Goal: Task Accomplishment & Management: Complete application form

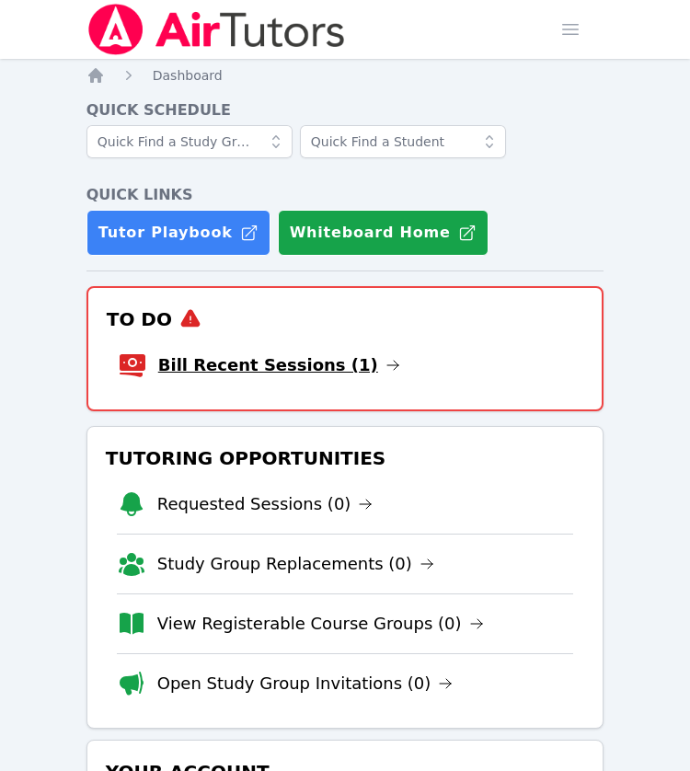
click at [315, 378] on link "Bill Recent Sessions (1)" at bounding box center [279, 366] width 242 height 26
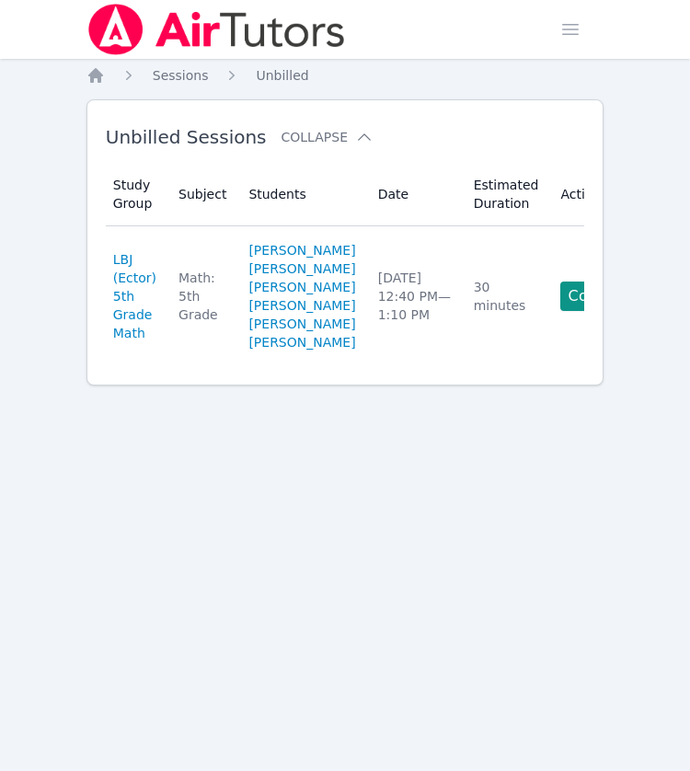
click at [631, 499] on div "Home Sessions Study Groups Students Messages Open user menu Winifred Edwards Op…" at bounding box center [345, 385] width 690 height 771
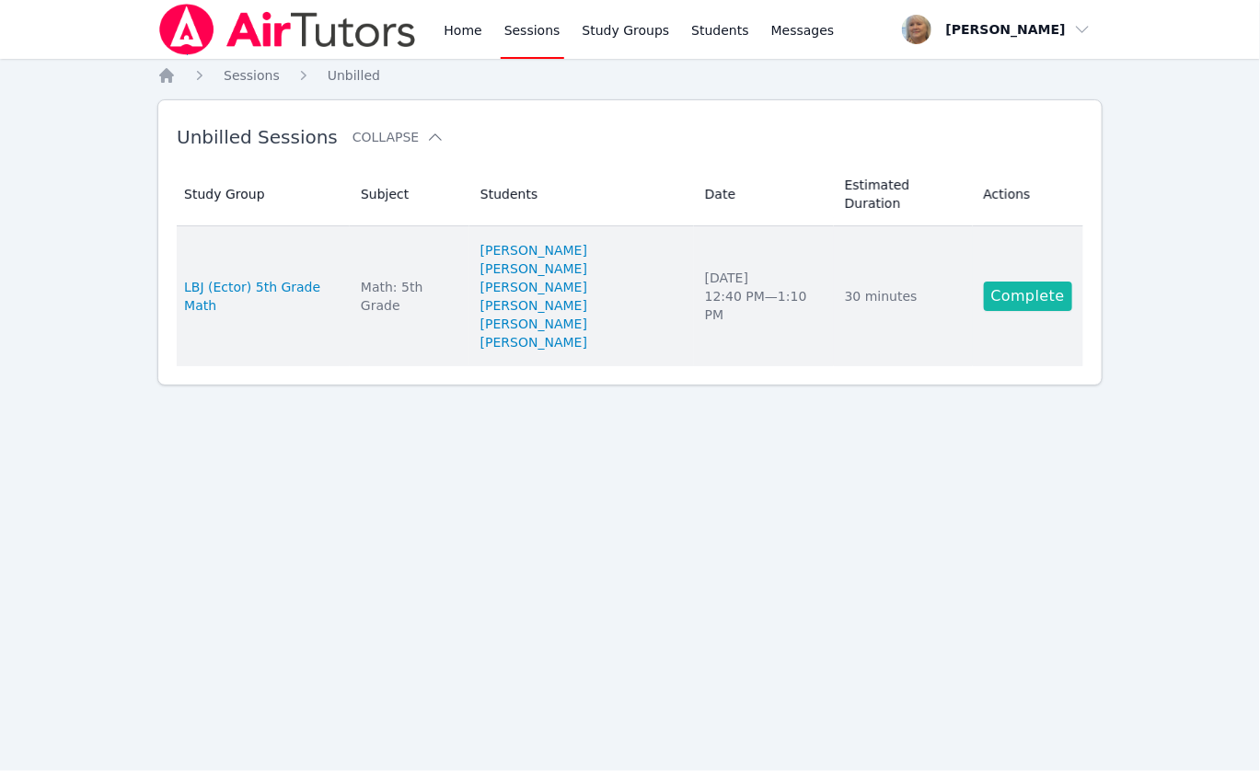
click at [690, 311] on link "Complete" at bounding box center [1028, 296] width 88 height 29
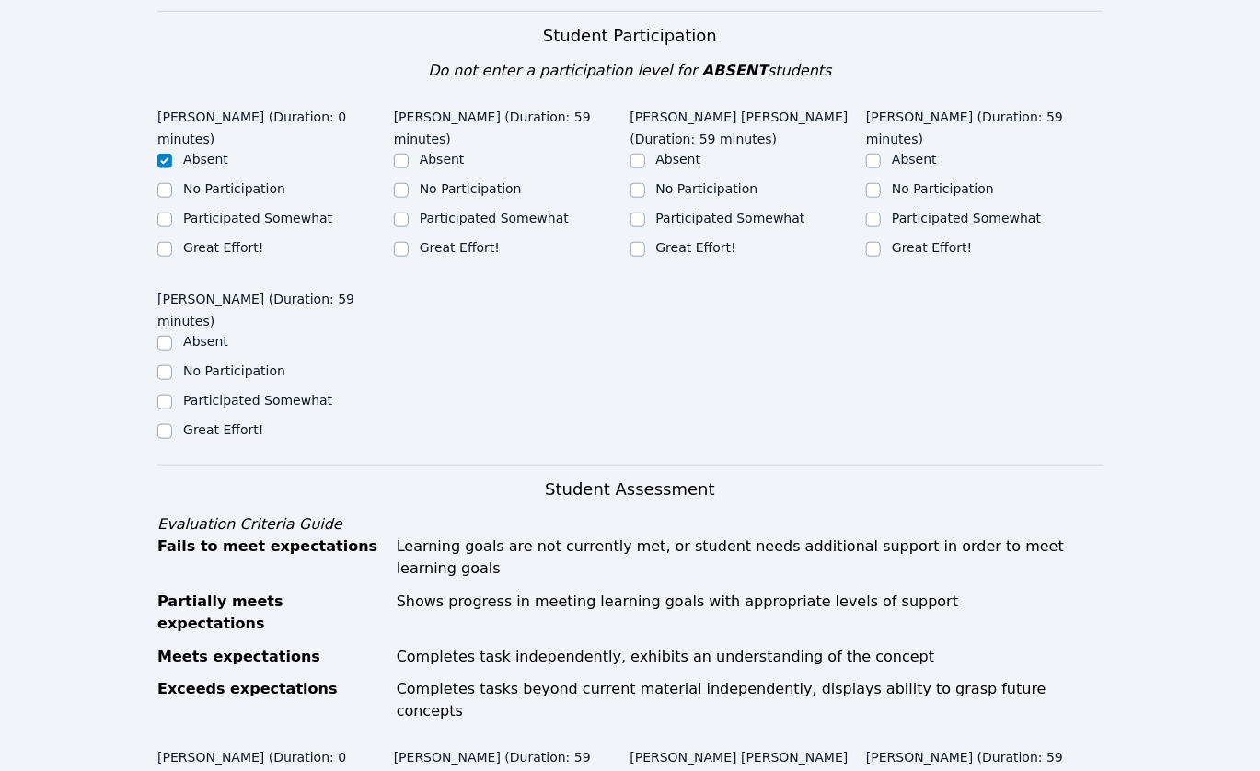
scroll to position [667, 0]
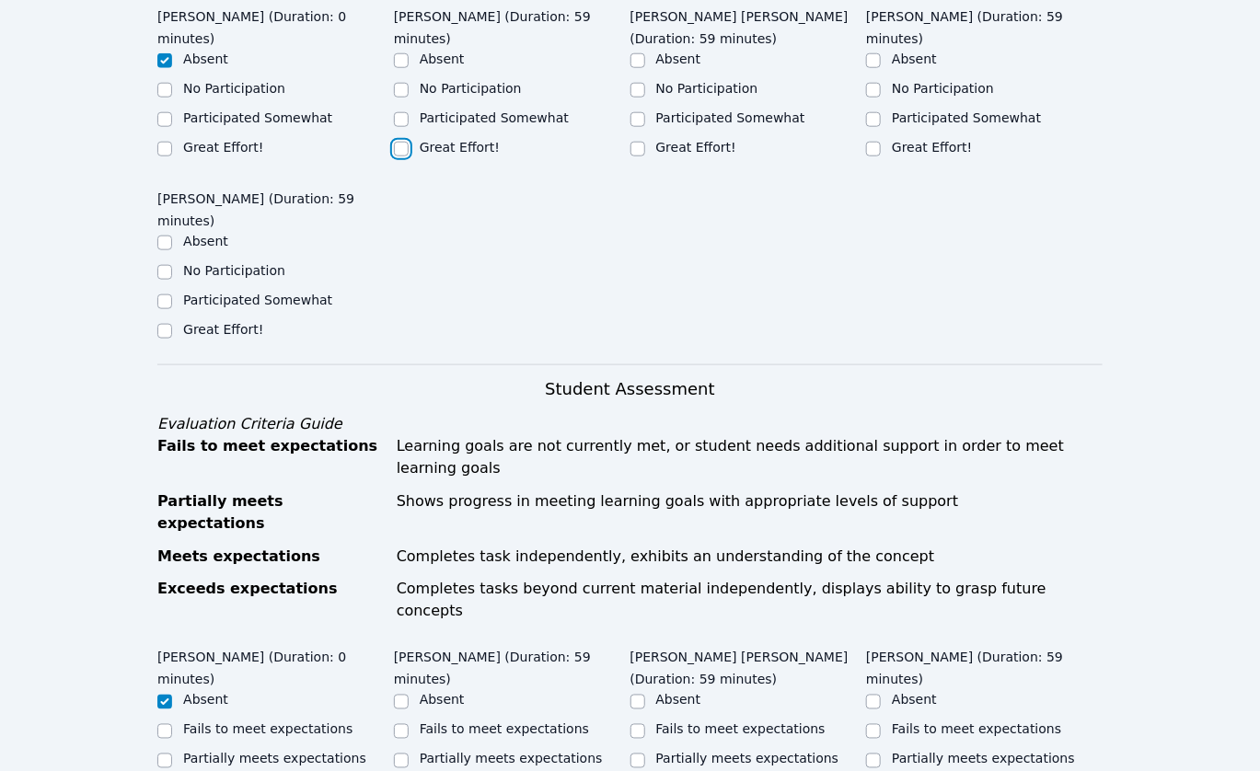
click at [402, 157] on input "Great Effort!" at bounding box center [401, 149] width 15 height 15
checkbox input "true"
click at [637, 157] on input "Great Effort!" at bounding box center [638, 149] width 15 height 15
checkbox input "true"
drag, startPoint x: 873, startPoint y: 433, endPoint x: 799, endPoint y: 454, distance: 76.6
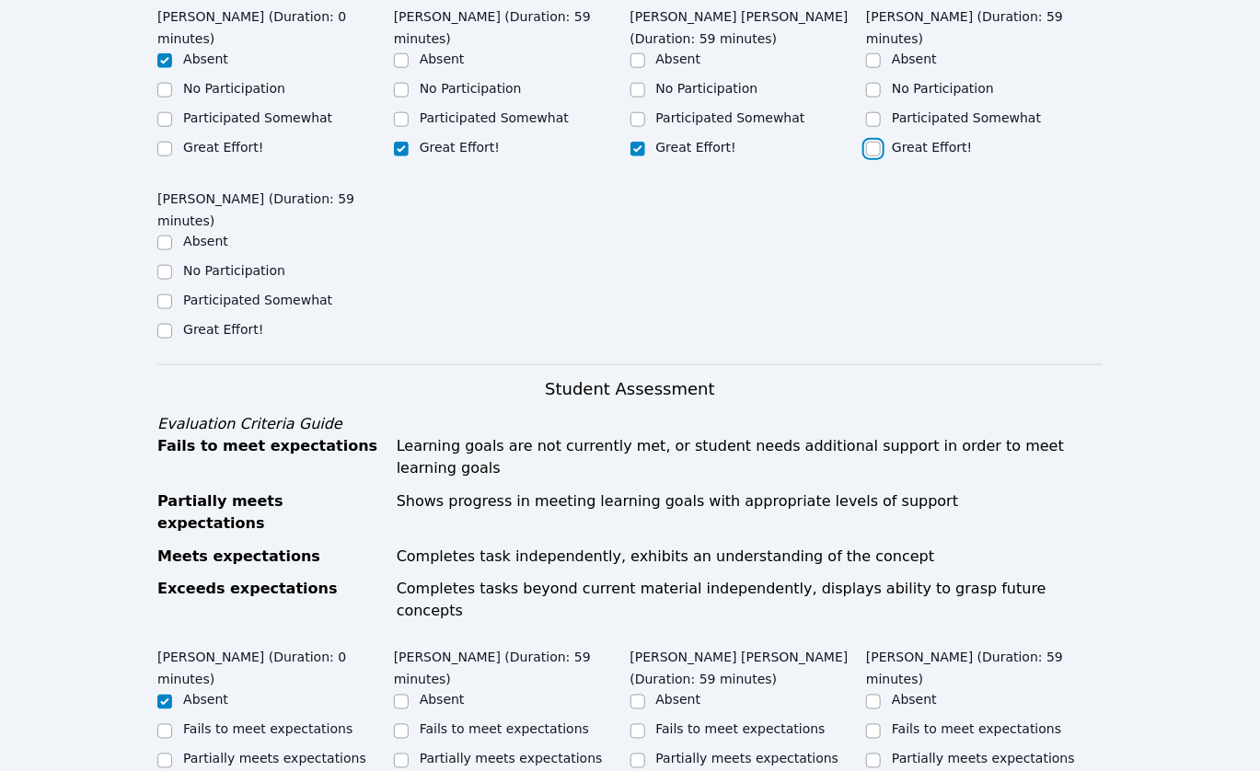
click at [690, 157] on input "Great Effort!" at bounding box center [873, 149] width 15 height 15
checkbox input "true"
click at [168, 309] on input "Participated Somewhat" at bounding box center [164, 302] width 15 height 15
checkbox input "true"
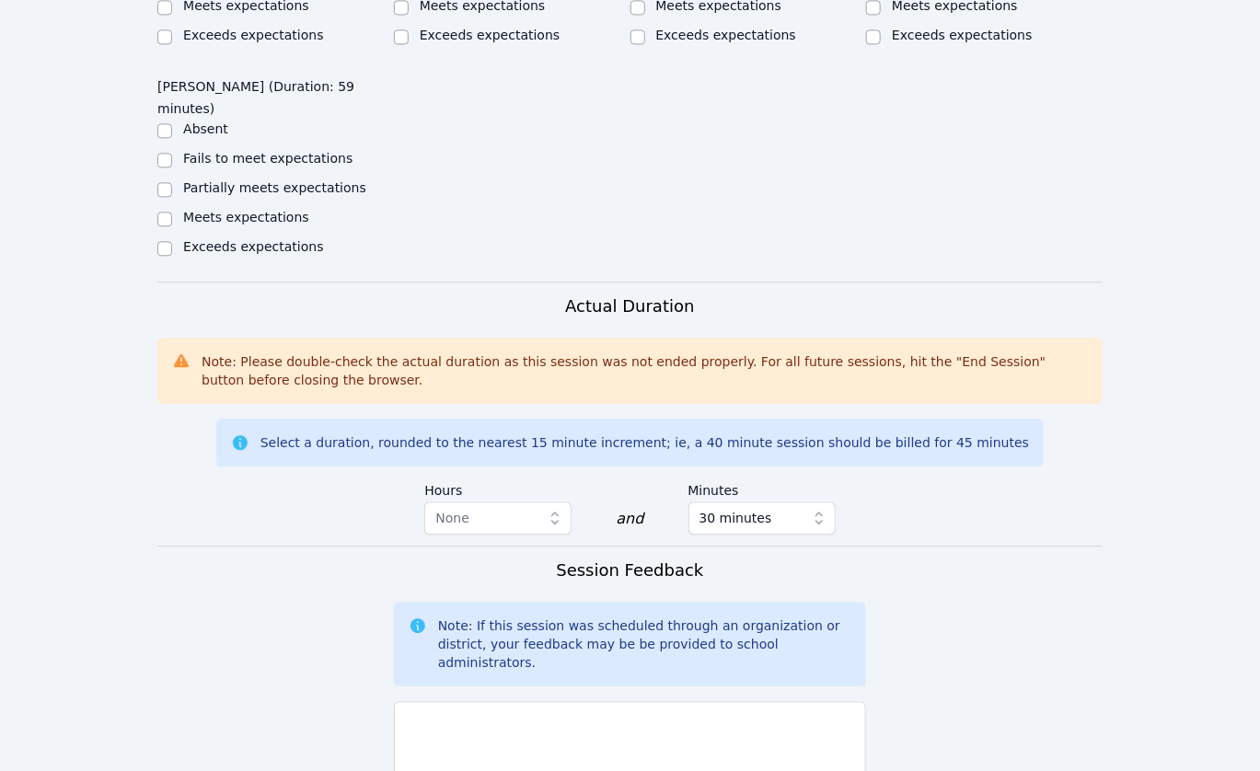
scroll to position [1464, 0]
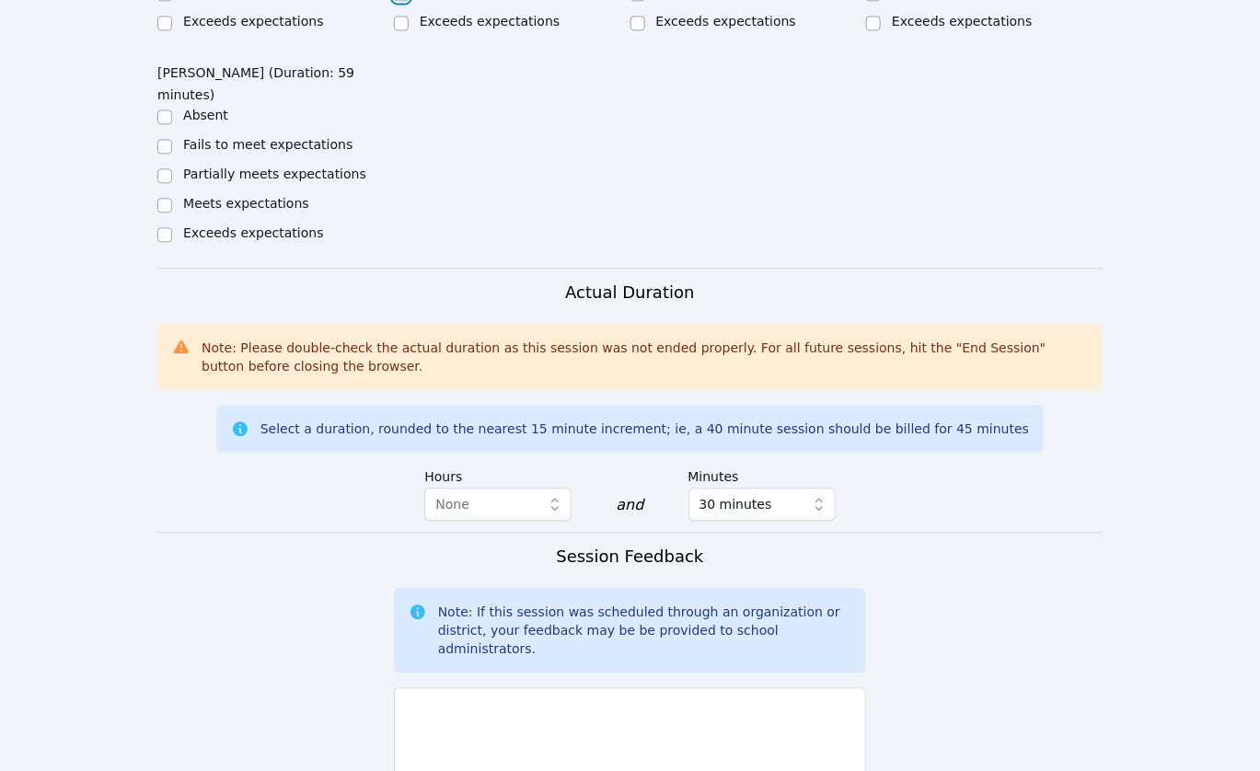
checkbox input "true"
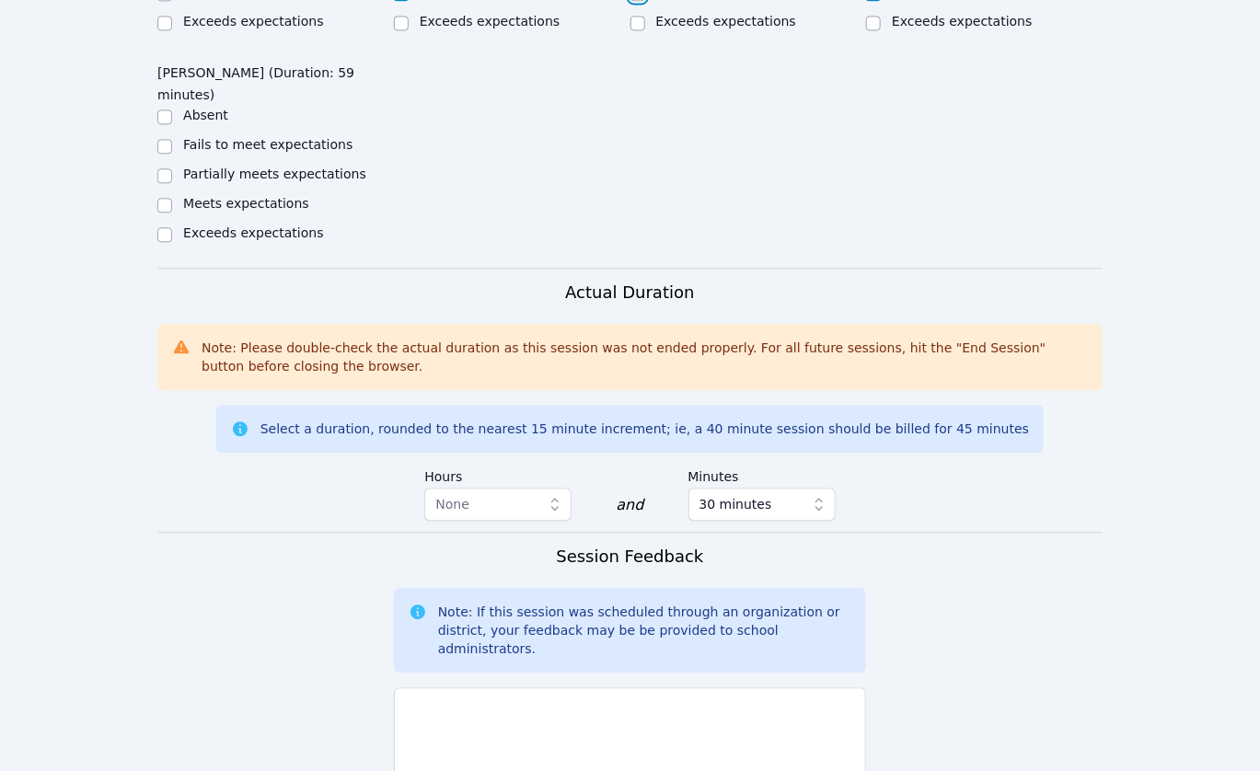
checkbox input "true"
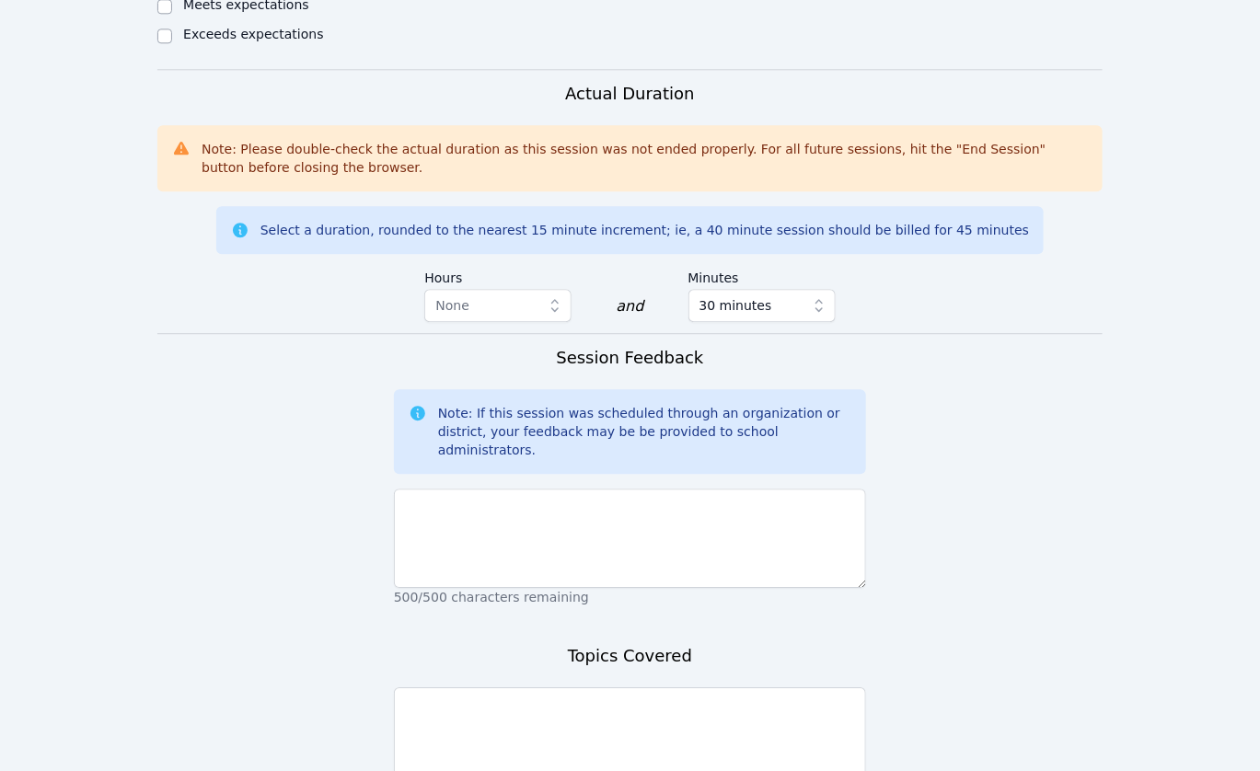
scroll to position [1687, 0]
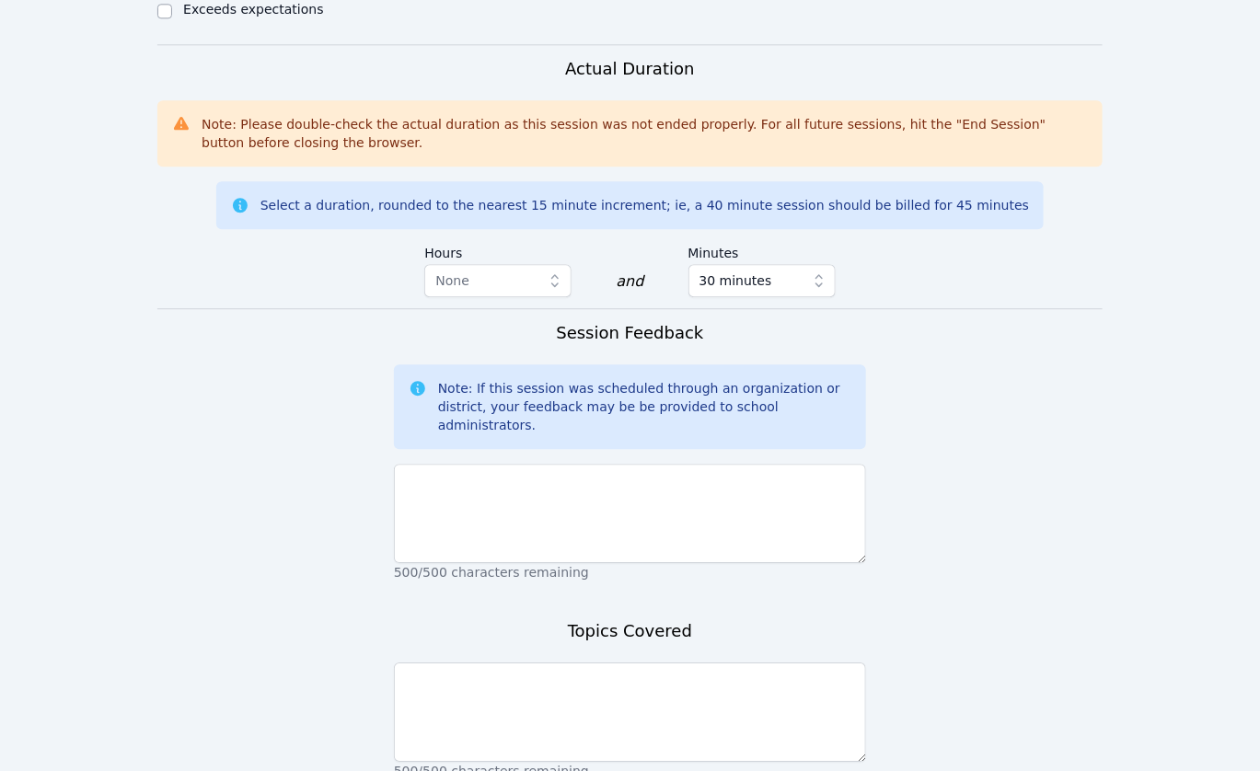
drag, startPoint x: 172, startPoint y: 510, endPoint x: 351, endPoint y: 541, distance: 181.3
checkbox input "true"
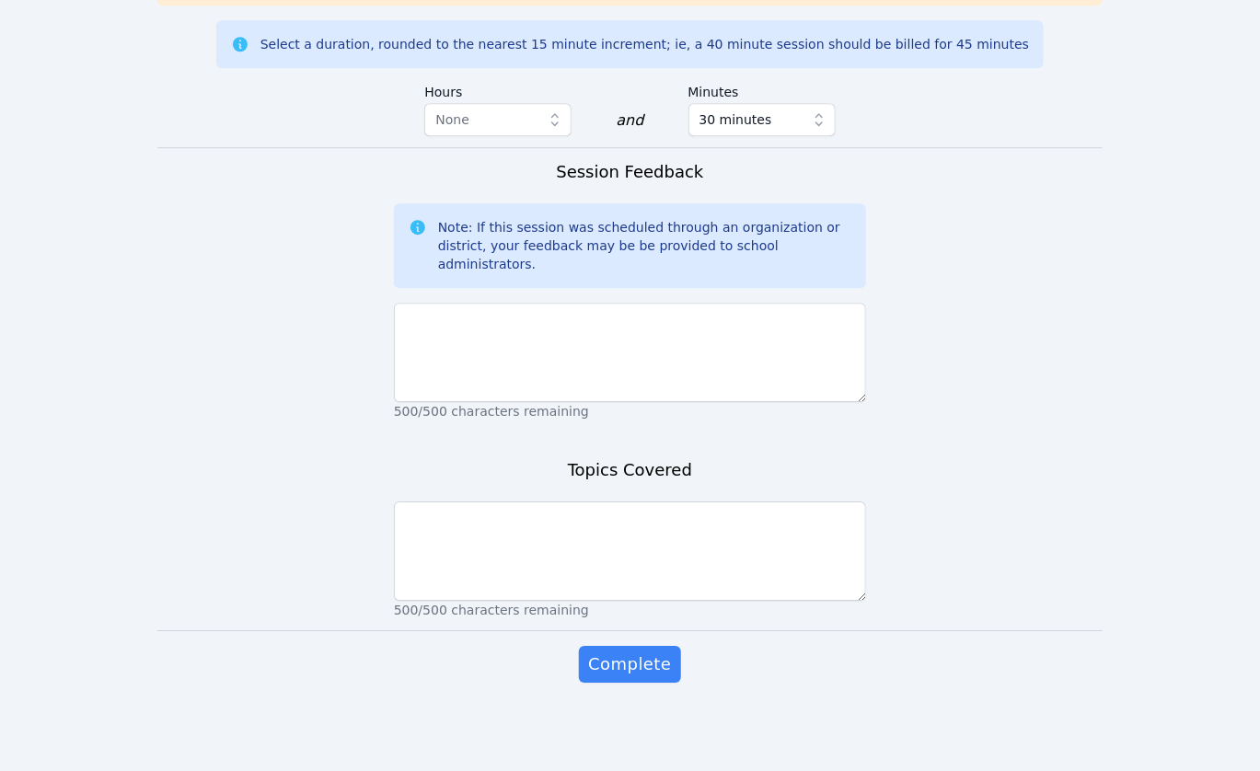
scroll to position [2395, 0]
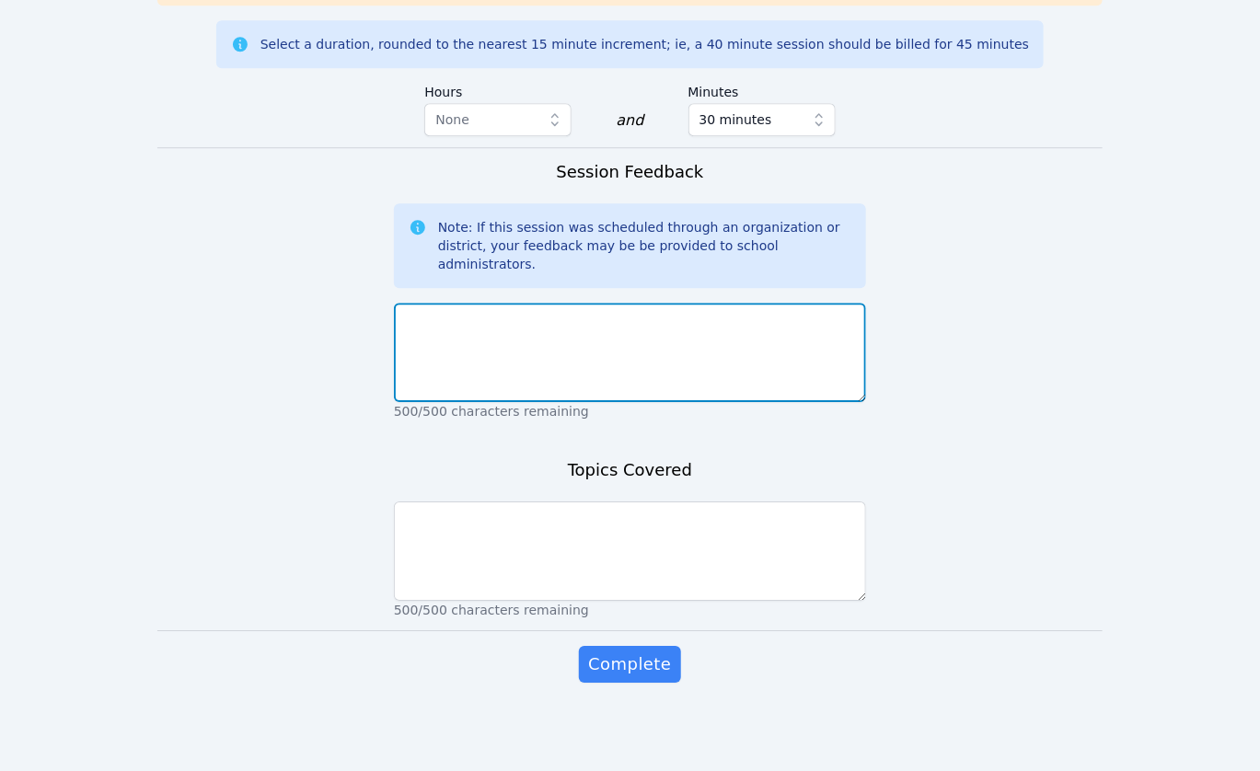
click at [588, 402] on textarea at bounding box center [630, 352] width 472 height 99
type textarea "Students lost connection/disappeared from whiteboard and Cloud Room about 10 mi…"
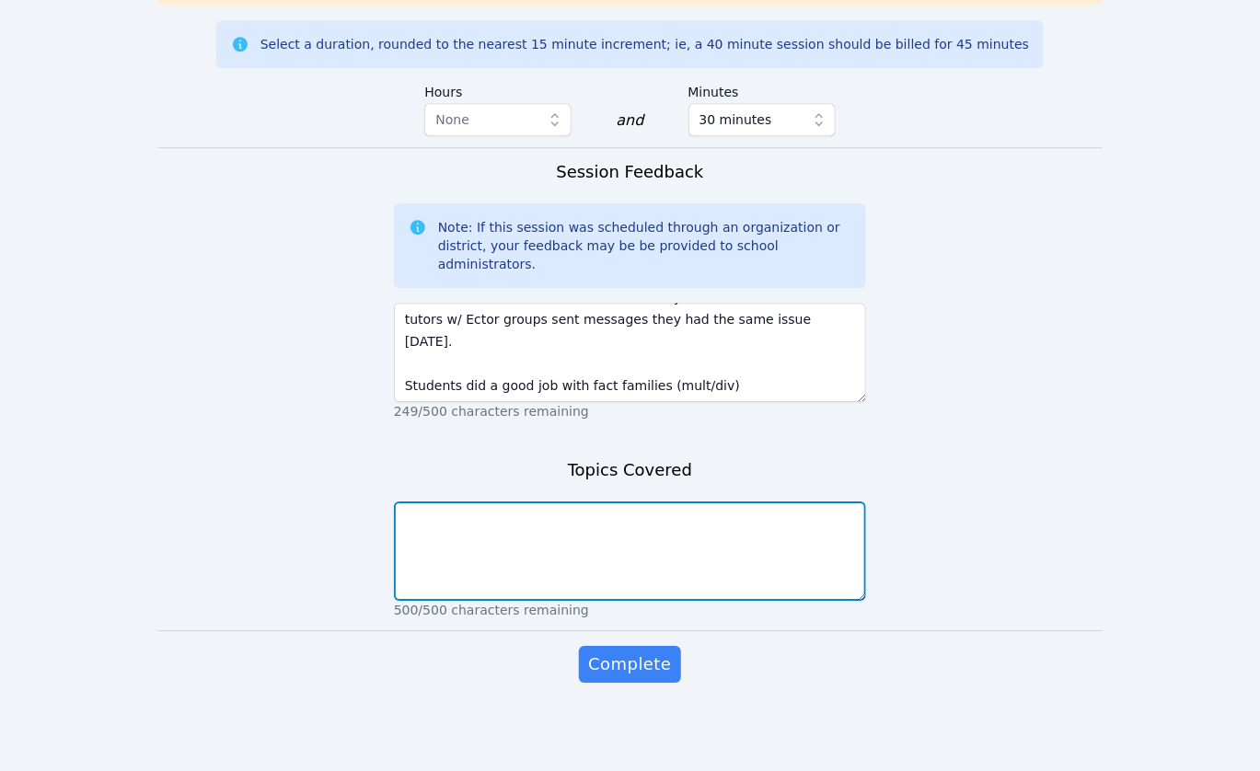
click at [678, 601] on textarea at bounding box center [630, 551] width 472 height 99
click at [548, 601] on textarea "Mult/Div Fact Families Division fact fluency Did not get to: Review +/- with re…" at bounding box center [630, 551] width 472 height 99
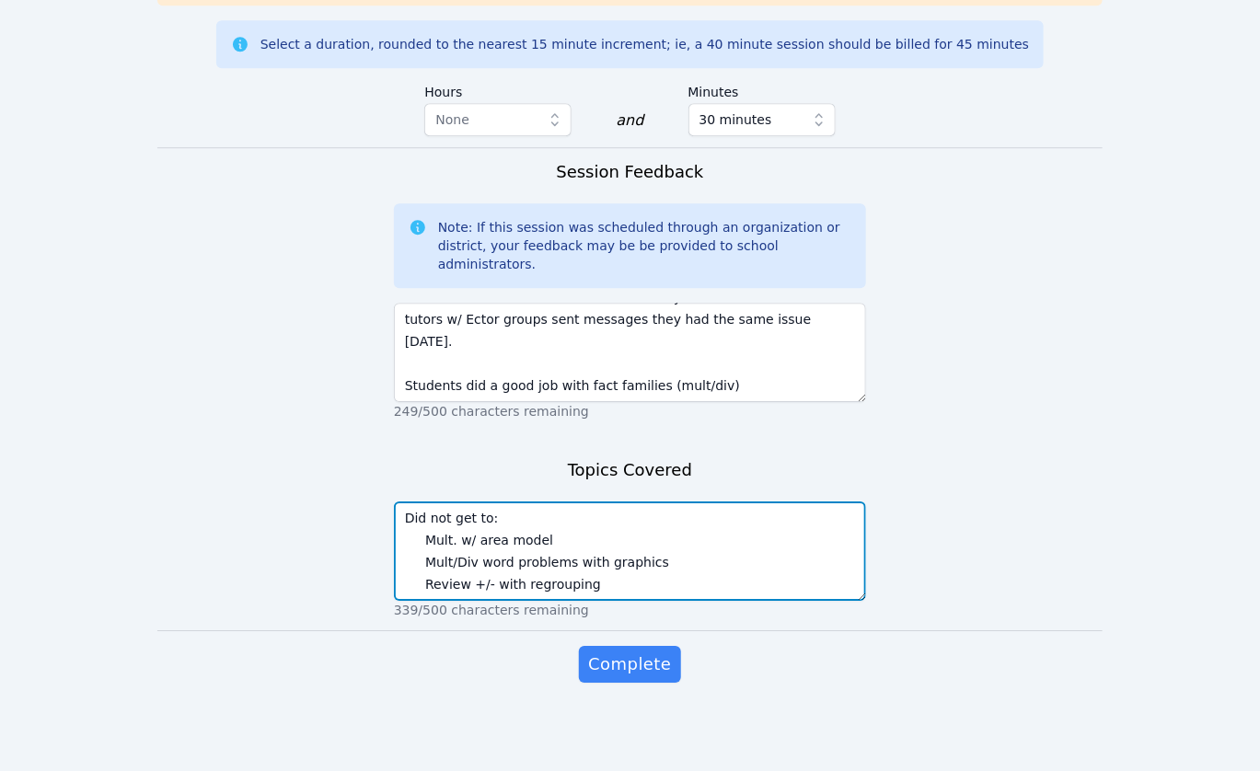
scroll to position [2618, 0]
type textarea "Mult/Div Fact Families Division fact fluency Did not get to: Mult. w/ area mode…"
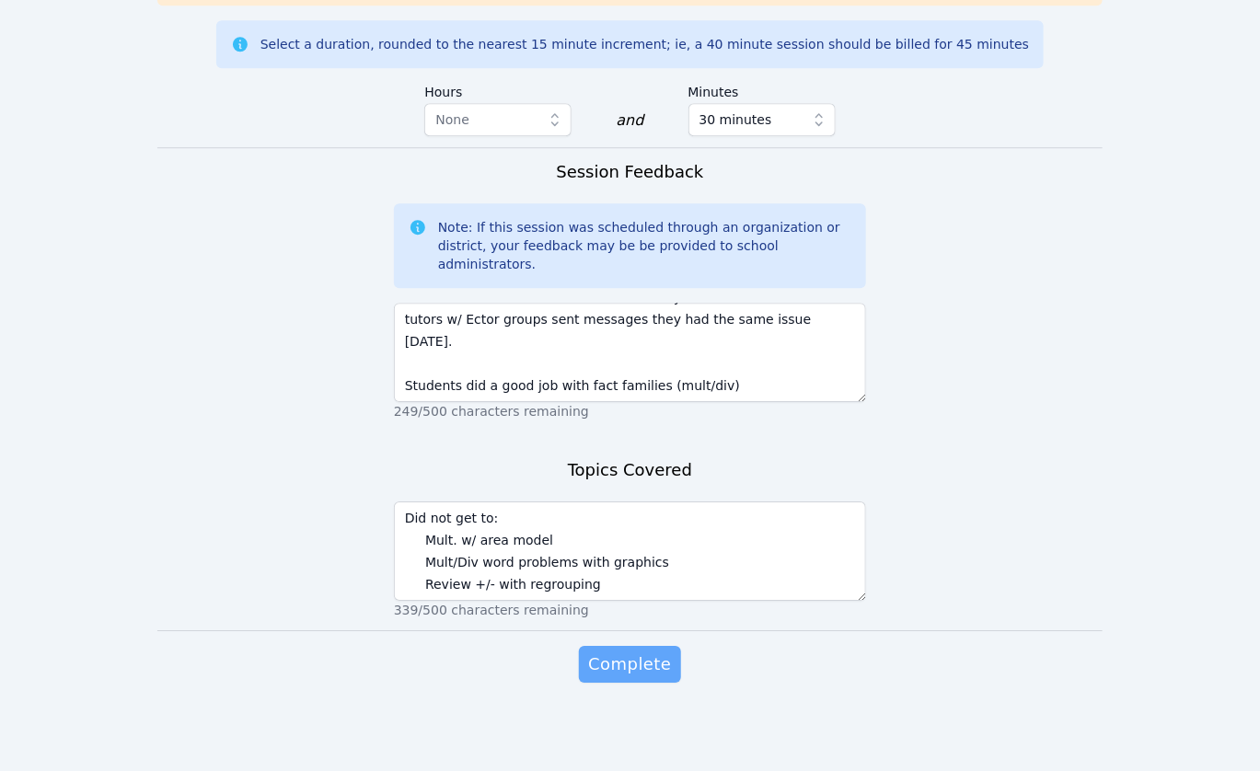
click at [646, 652] on span "Complete" at bounding box center [629, 665] width 83 height 26
